Goal: Information Seeking & Learning: Learn about a topic

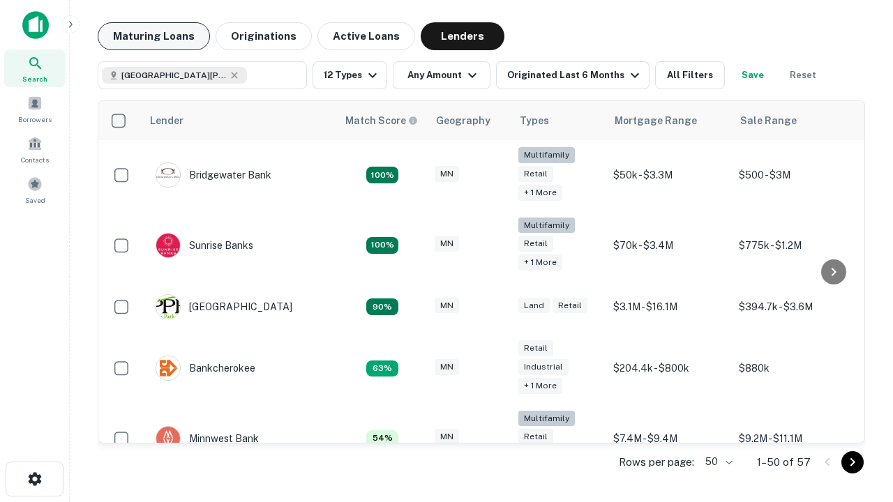
click at [153, 36] on button "Maturing Loans" at bounding box center [154, 36] width 112 height 28
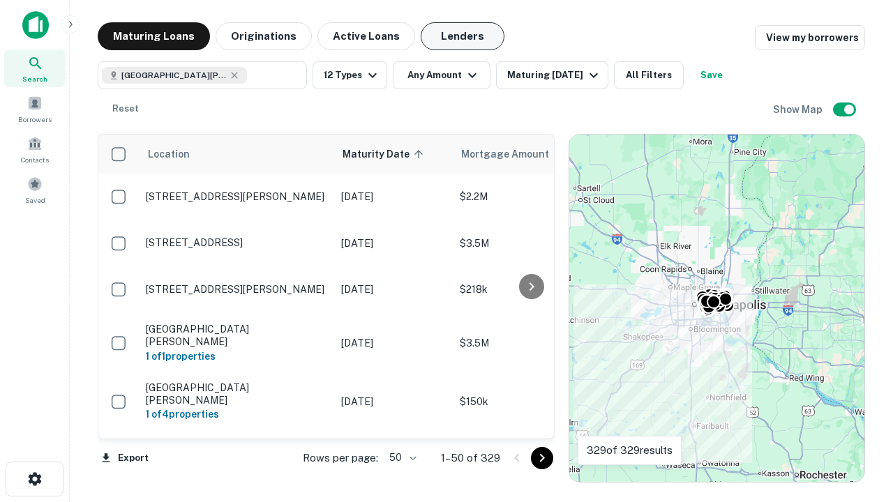
click at [462, 36] on button "Lenders" at bounding box center [462, 36] width 84 height 28
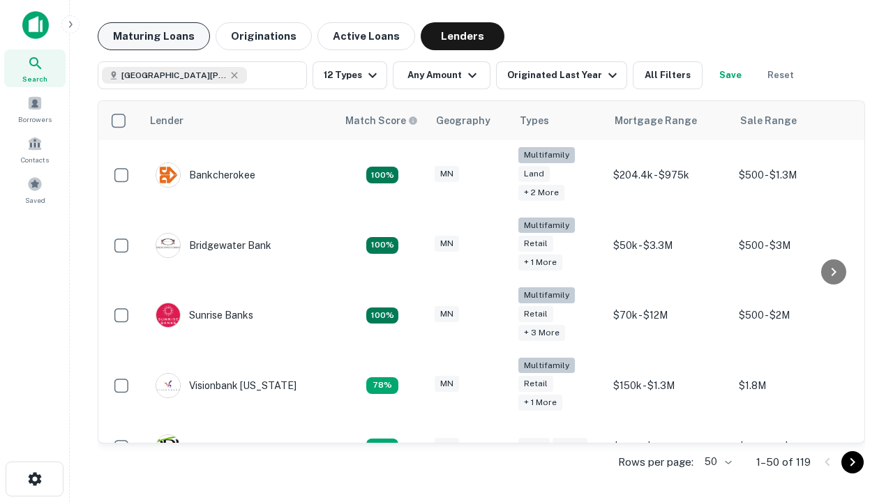
click at [153, 36] on button "Maturing Loans" at bounding box center [154, 36] width 112 height 28
